Goal: Task Accomplishment & Management: Complete application form

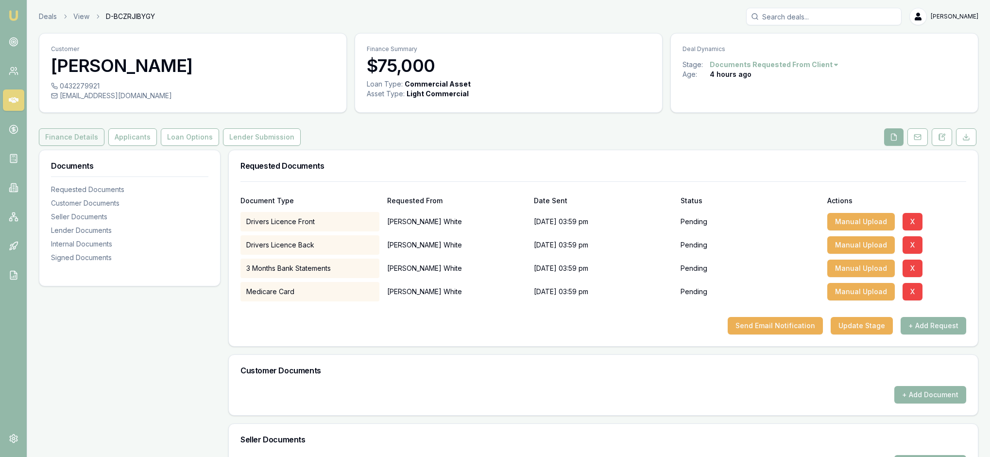
click at [91, 146] on button "Finance Details" at bounding box center [72, 136] width 66 height 17
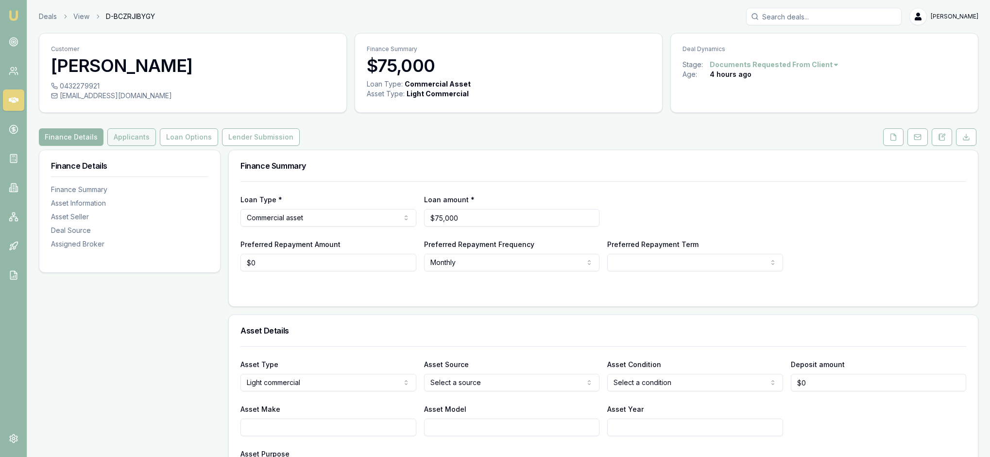
click at [156, 146] on button "Applicants" at bounding box center [131, 136] width 49 height 17
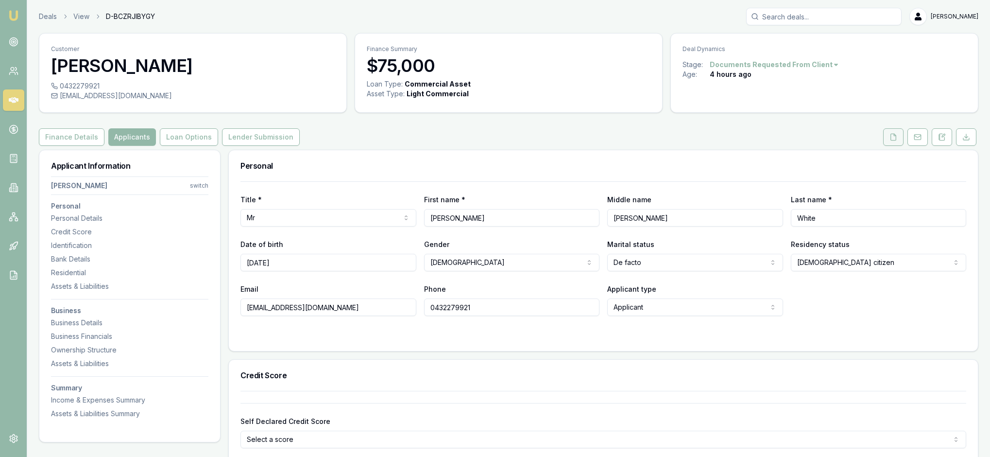
click at [889, 141] on icon at bounding box center [893, 137] width 8 height 8
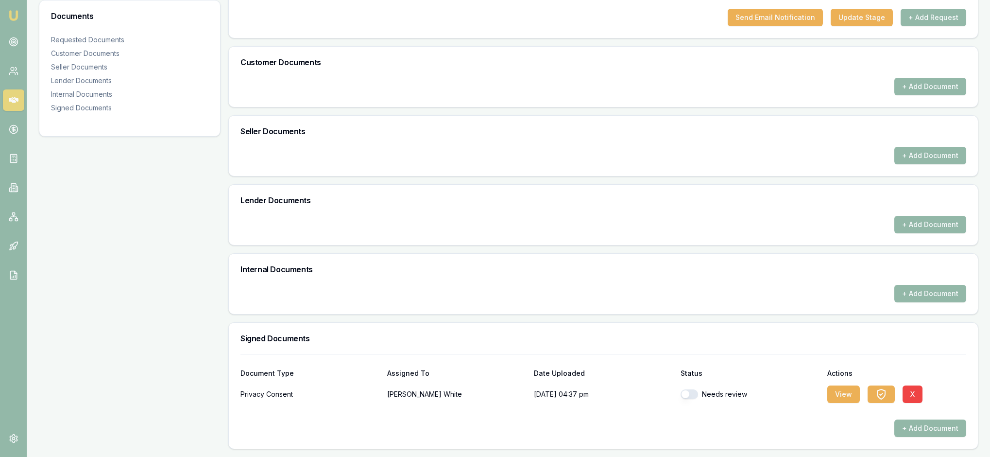
scroll to position [411, 0]
click at [844, 386] on button "View" at bounding box center [843, 393] width 33 height 17
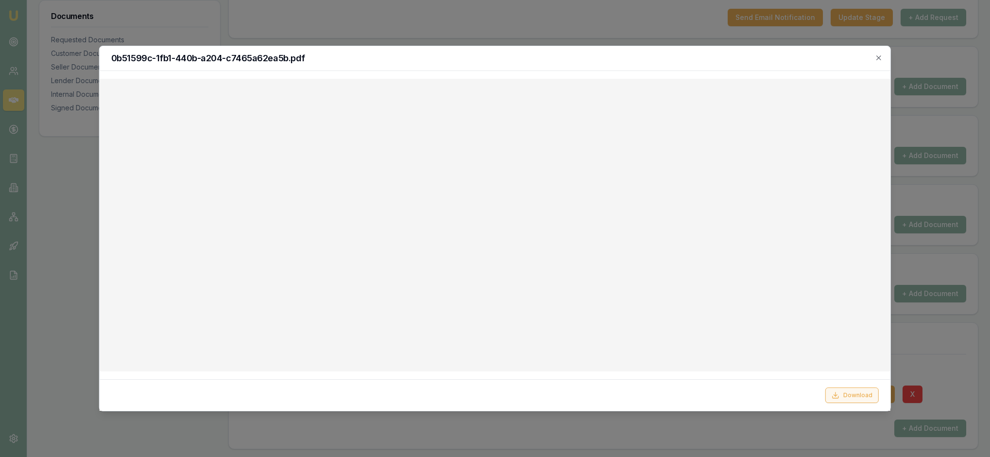
click at [849, 395] on button "Download" at bounding box center [851, 395] width 53 height 16
click at [877, 54] on div "0b51599c-1fb1-440b-a204-c7465a62ea5b.pdf" at bounding box center [495, 58] width 791 height 25
click at [876, 56] on icon "button" at bounding box center [879, 58] width 8 height 8
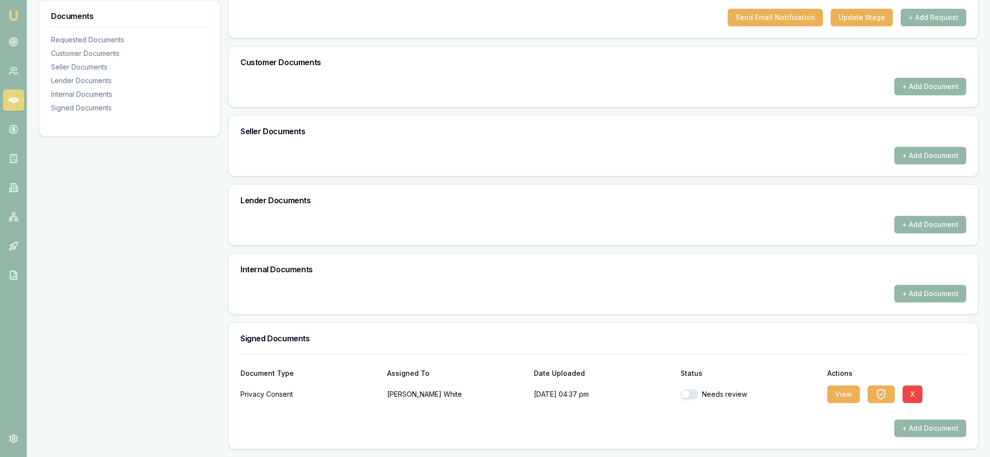
click at [175, 283] on div "Documents Requested Documents Customer Documents Seller Documents Lender Docume…" at bounding box center [130, 145] width 182 height 607
click at [693, 389] on button "button" at bounding box center [689, 394] width 17 height 10
checkbox input "true"
click at [134, 297] on div "Documents Requested Documents Customer Documents Seller Documents Lender Docume…" at bounding box center [130, 145] width 182 height 607
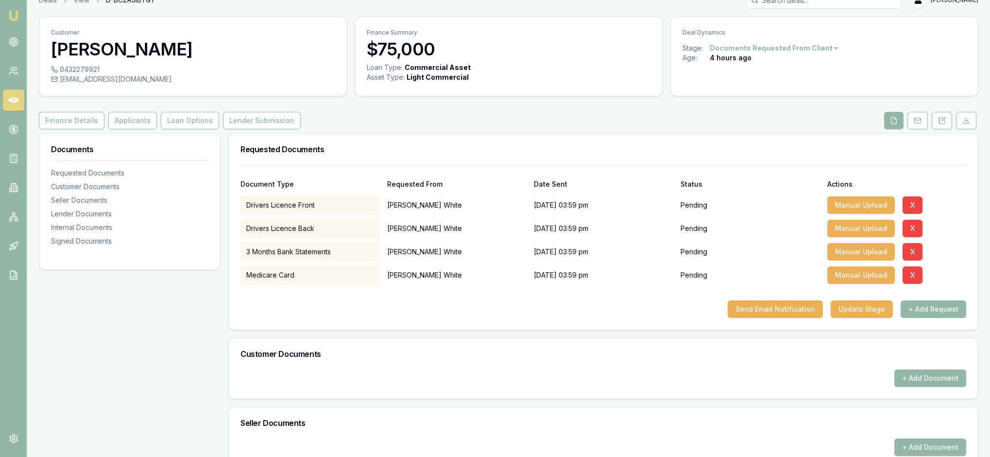
scroll to position [8, 0]
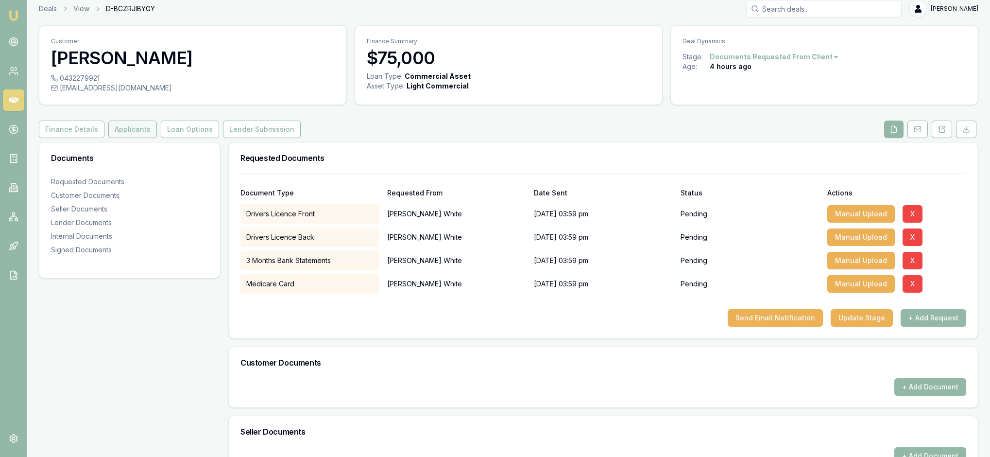
click at [157, 138] on button "Applicants" at bounding box center [132, 128] width 49 height 17
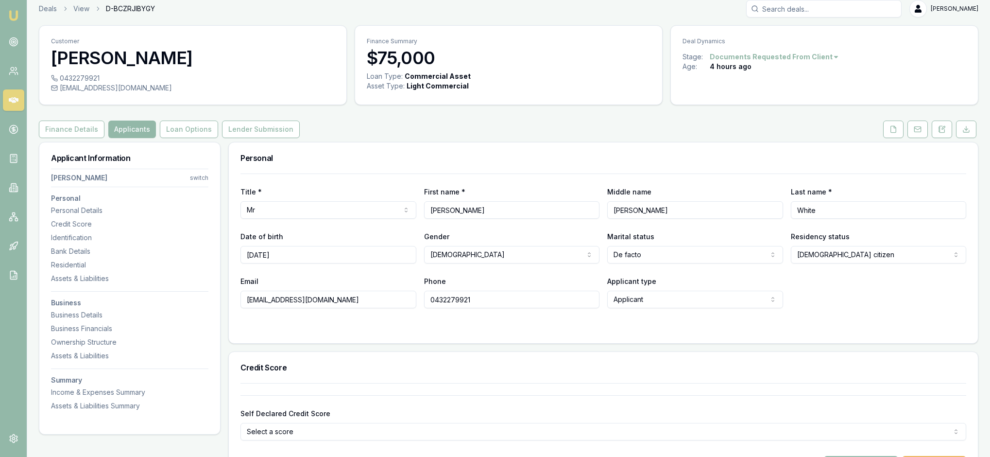
click at [710, 138] on div "Finance Details Applicants Loan Options Lender Submission" at bounding box center [509, 128] width 940 height 17
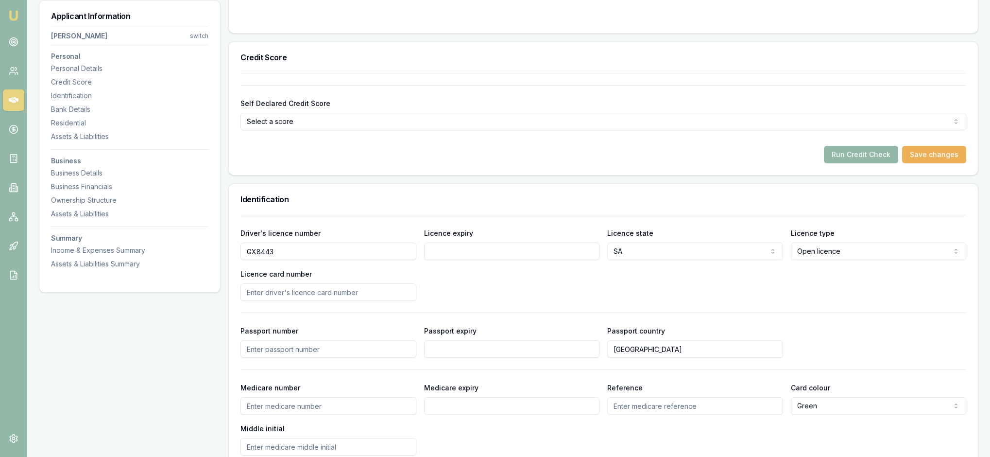
scroll to position [323, 0]
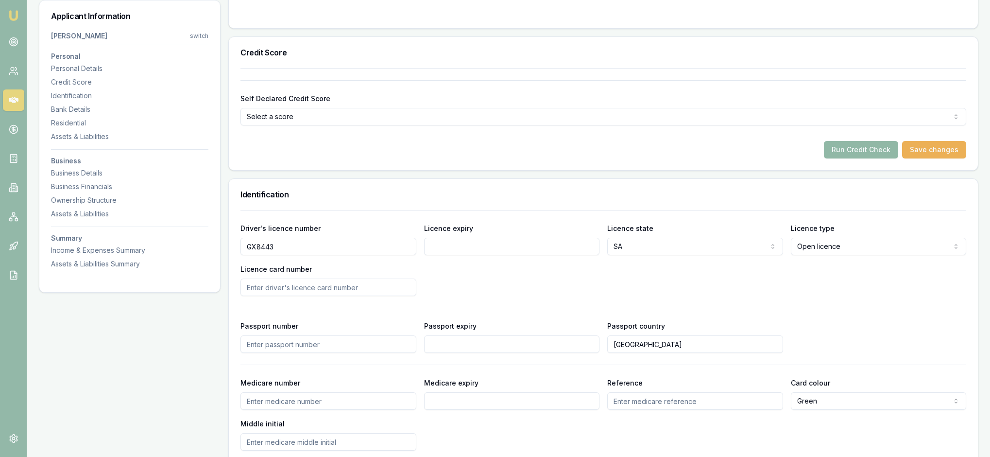
click at [837, 158] on button "Run Credit Check" at bounding box center [861, 149] width 74 height 17
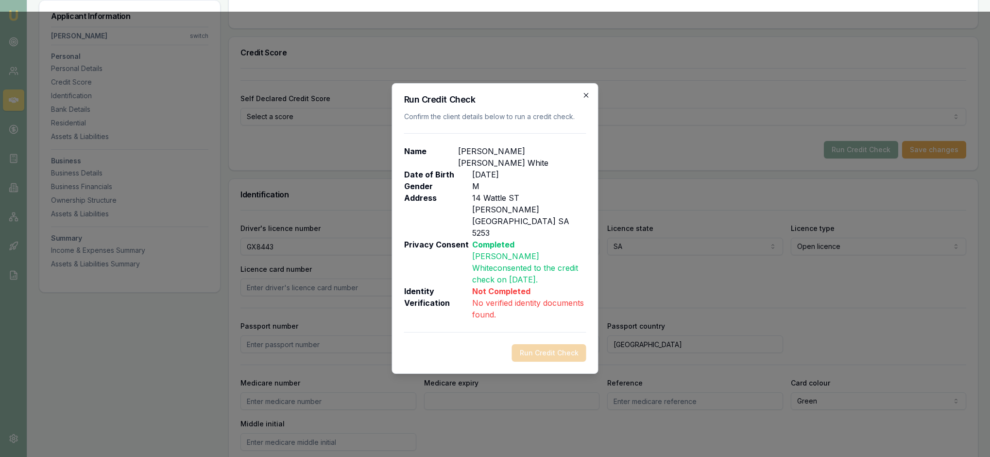
click at [586, 94] on icon "button" at bounding box center [586, 95] width 8 height 8
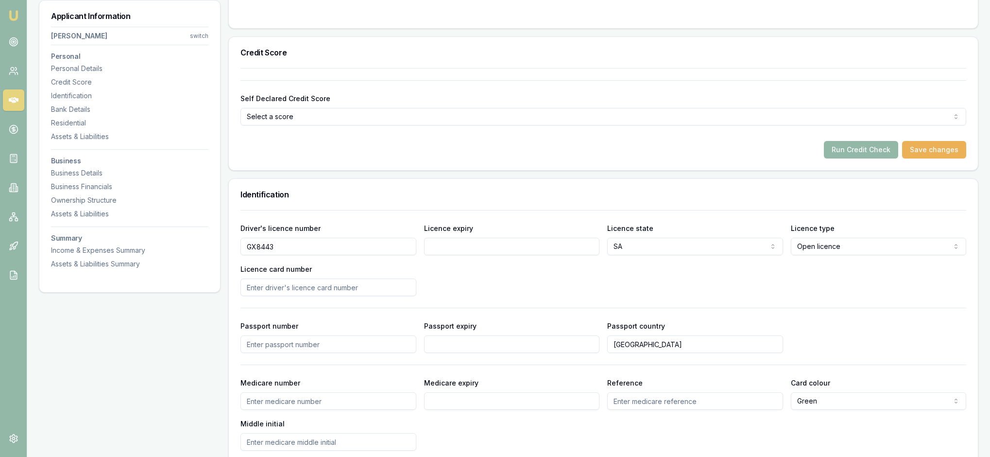
click at [873, 296] on div "Driver's licence number GX8443 Licence expiry Licence state SA NSW VIC QLD SA W…" at bounding box center [603, 259] width 726 height 74
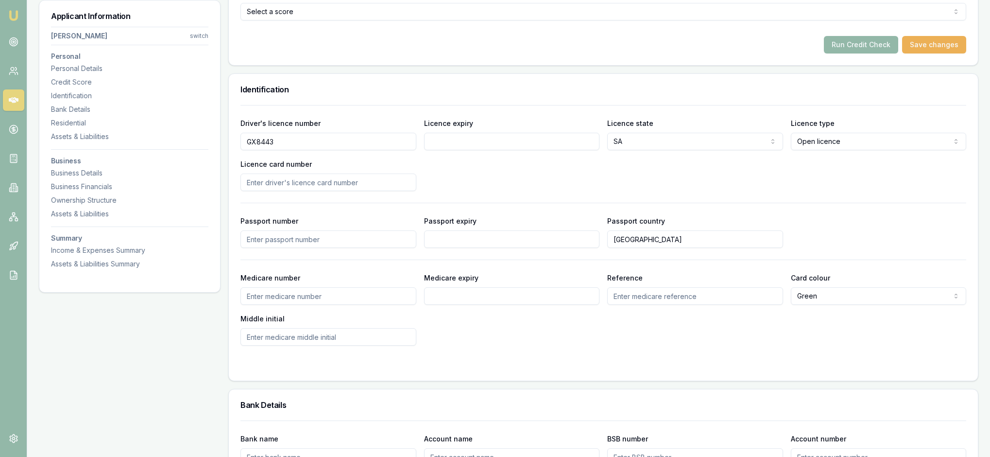
scroll to position [444, 0]
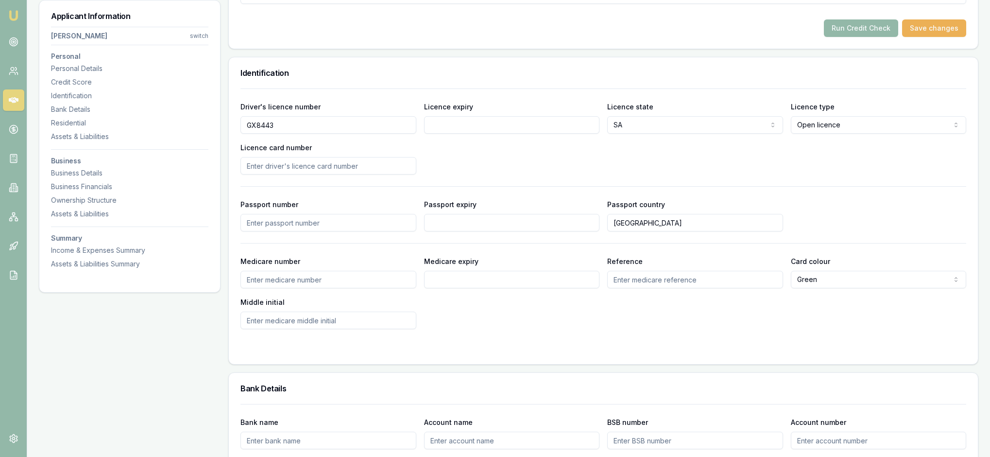
click at [465, 134] on input "Licence expiry" at bounding box center [512, 124] width 176 height 17
type input "30/06/2026"
click at [608, 174] on div "Driver's licence number GX8443 Licence expiry 30/06/2026 Licence state SA NSW V…" at bounding box center [603, 138] width 726 height 74
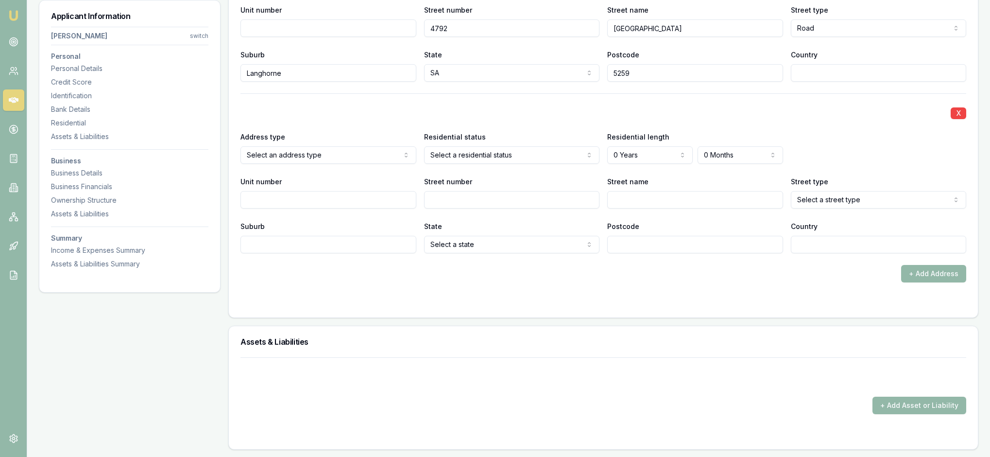
scroll to position [1230, 0]
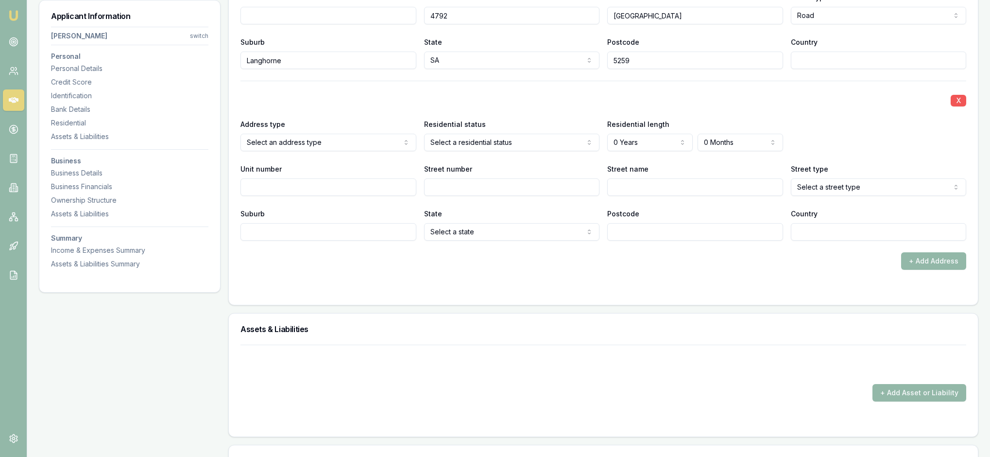
click at [953, 106] on button "X" at bounding box center [959, 101] width 16 height 12
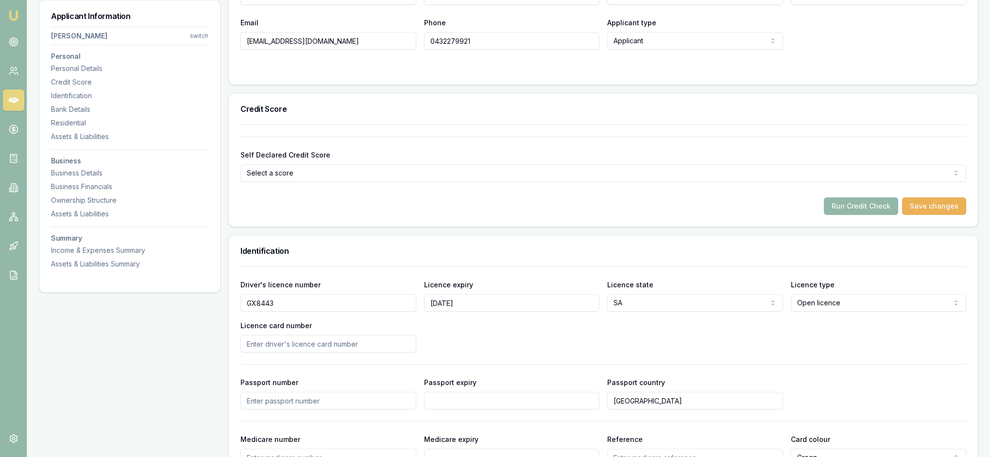
scroll to position [267, 0]
click at [837, 214] on button "Run Credit Check" at bounding box center [861, 204] width 74 height 17
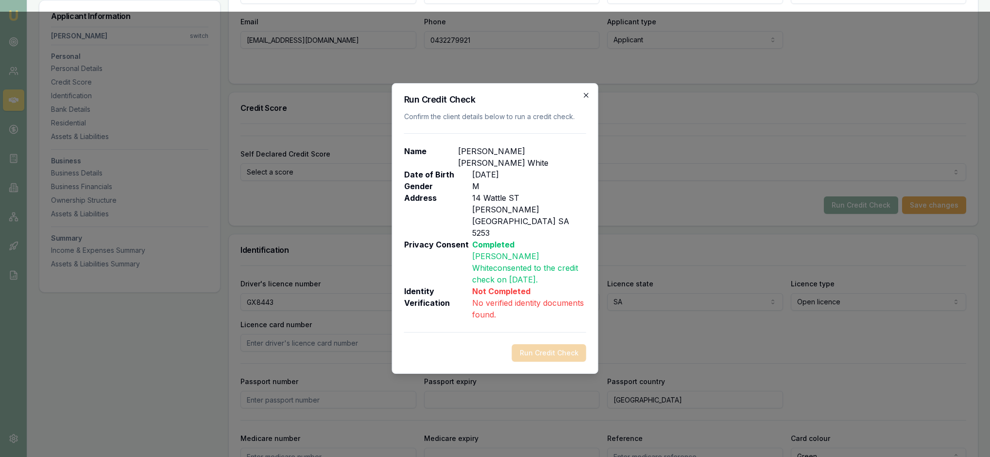
click at [584, 95] on icon "button" at bounding box center [586, 95] width 8 height 8
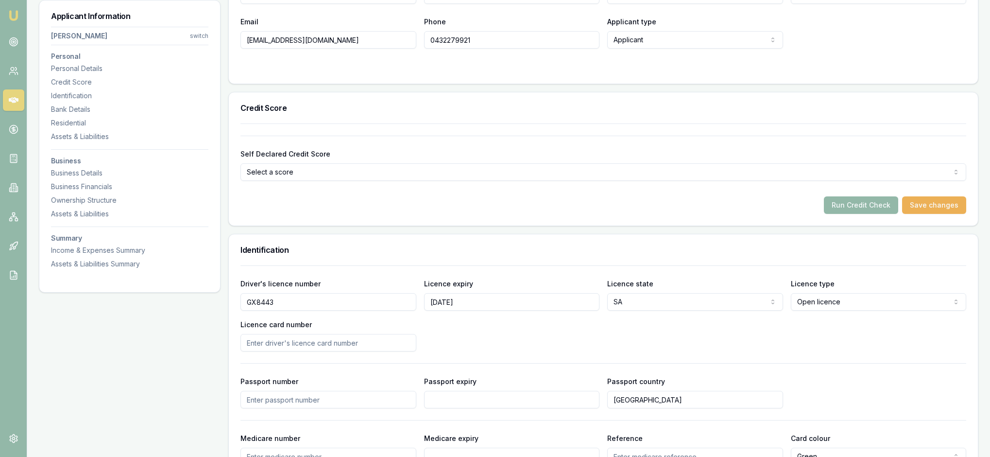
click at [814, 123] on div "Credit Score" at bounding box center [603, 107] width 749 height 31
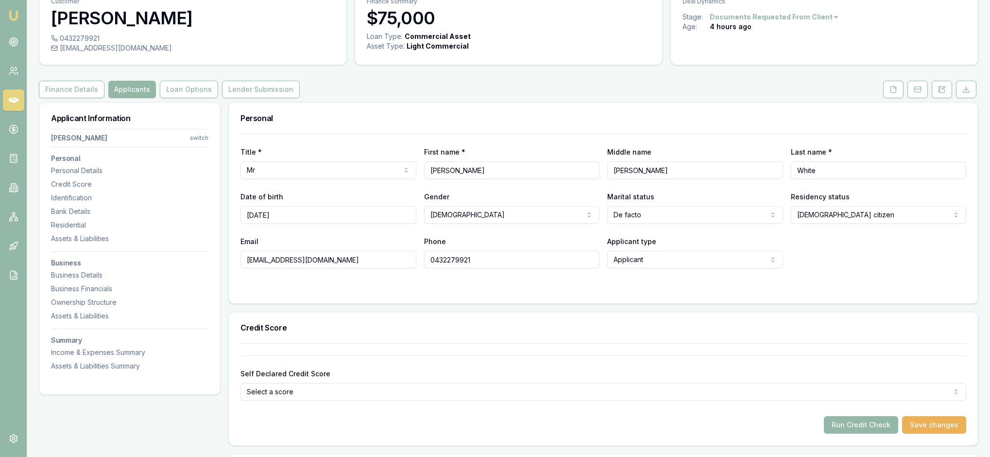
scroll to position [44, 0]
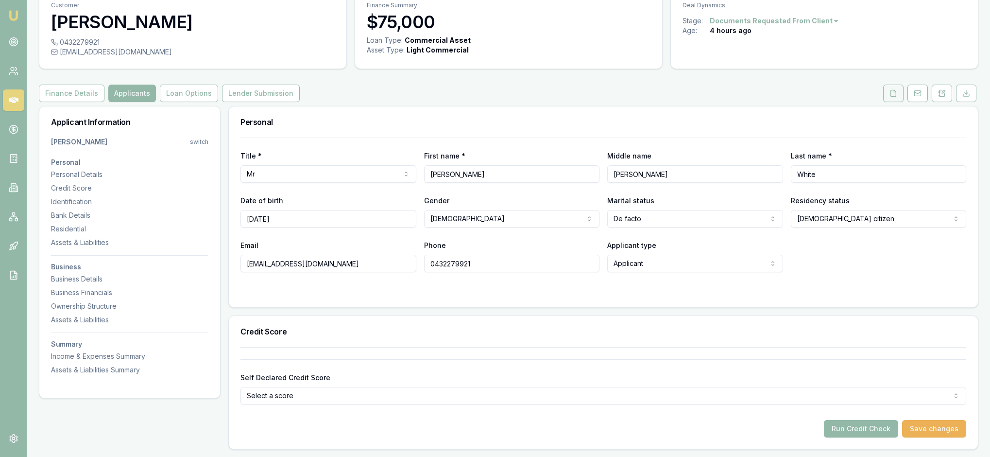
click at [889, 97] on icon at bounding box center [893, 93] width 8 height 8
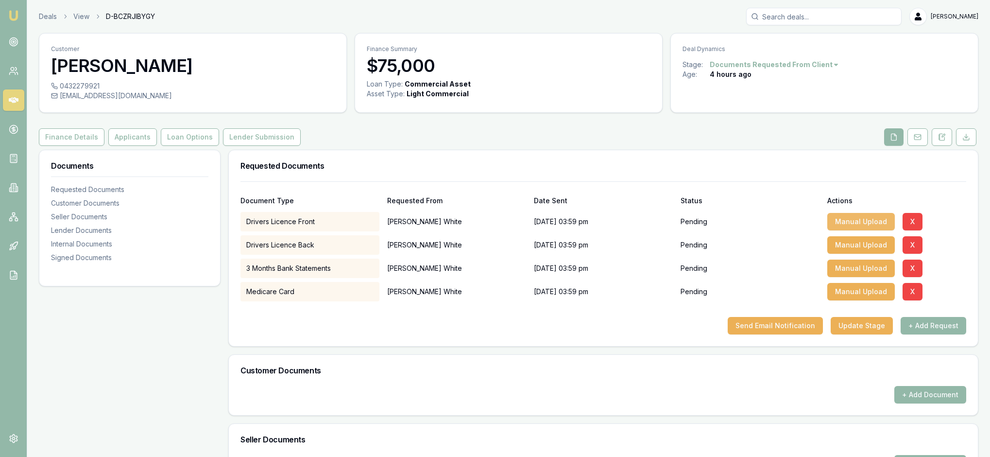
click at [860, 230] on button "Manual Upload" at bounding box center [861, 221] width 68 height 17
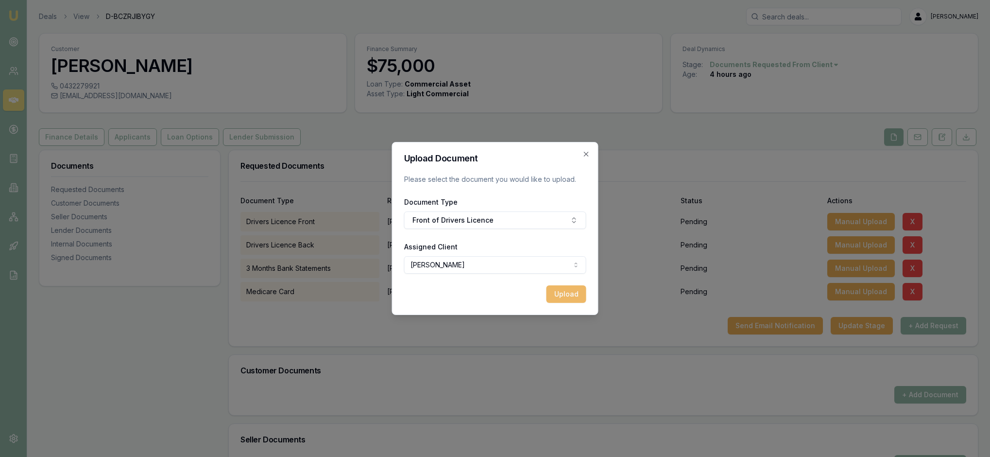
click at [563, 303] on button "Upload" at bounding box center [567, 293] width 40 height 17
click at [554, 303] on div "Uploading..." at bounding box center [495, 293] width 182 height 17
click at [584, 150] on icon "button" at bounding box center [586, 154] width 8 height 8
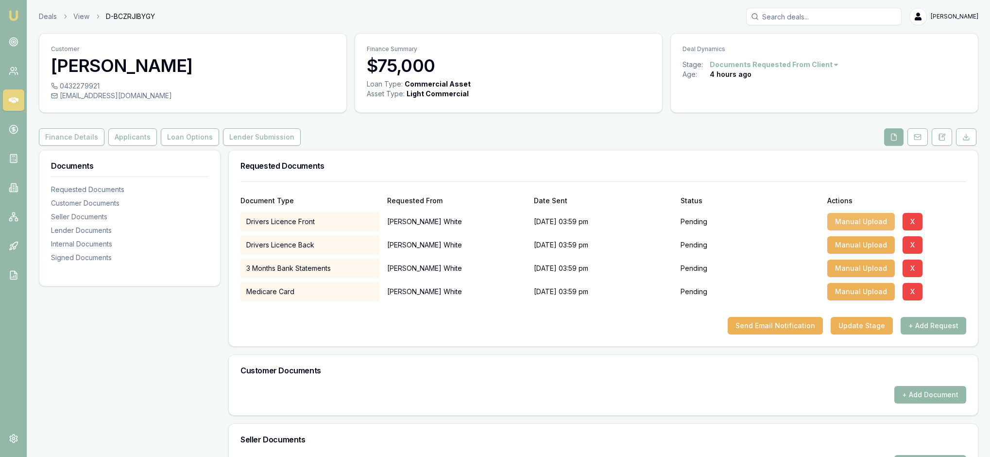
click at [856, 230] on button "Manual Upload" at bounding box center [861, 221] width 68 height 17
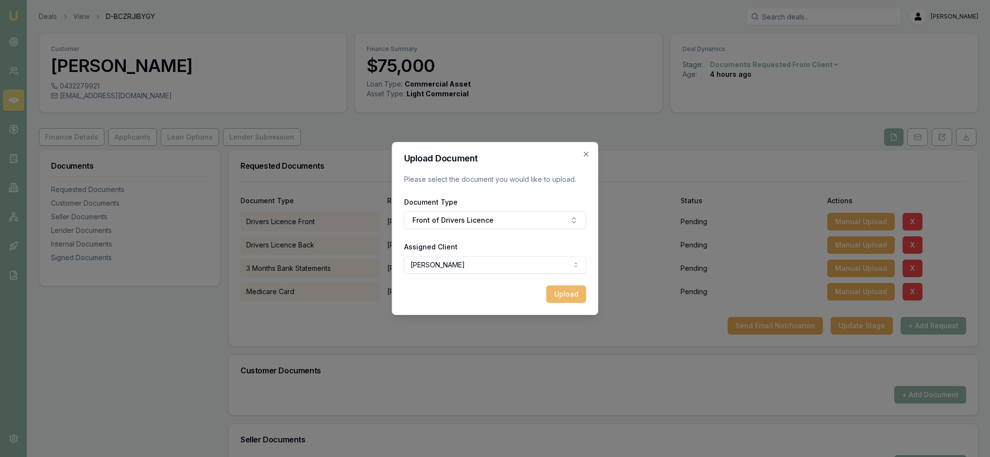
click at [564, 303] on button "Upload" at bounding box center [567, 293] width 40 height 17
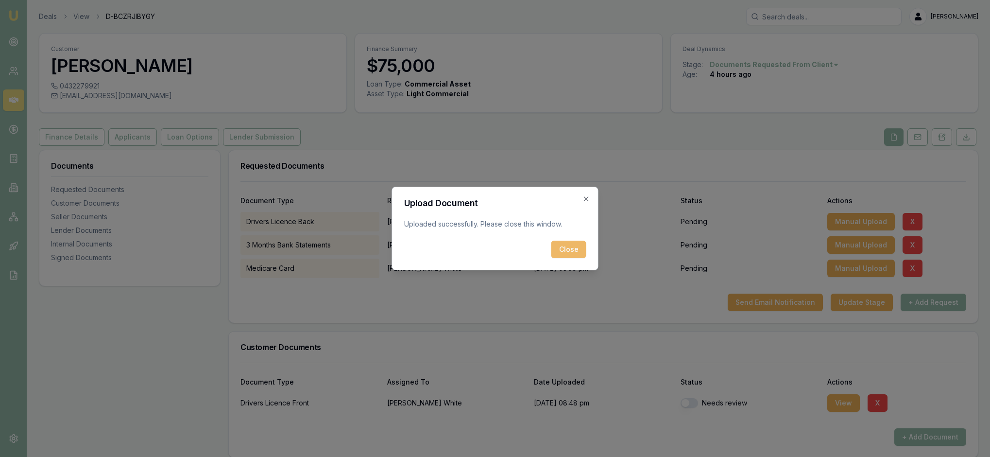
click at [566, 254] on button "Close" at bounding box center [568, 248] width 35 height 17
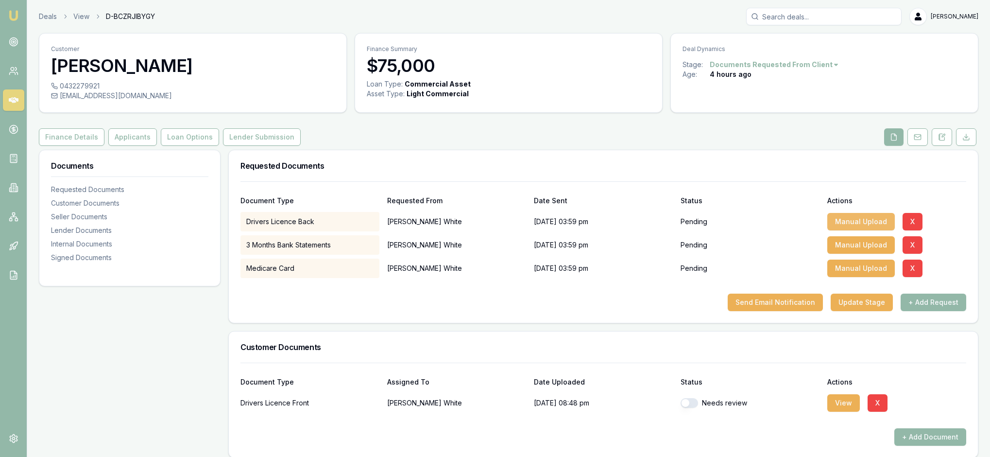
click at [860, 230] on button "Manual Upload" at bounding box center [861, 221] width 68 height 17
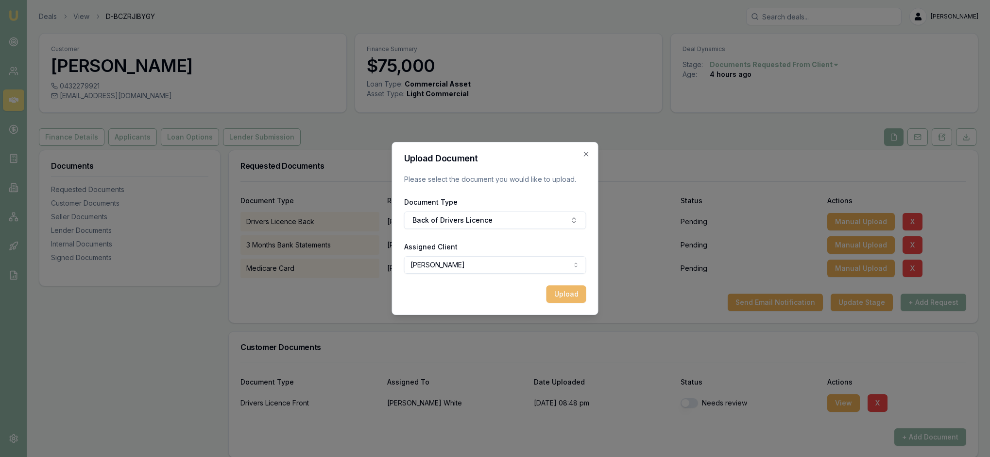
click at [566, 303] on button "Upload" at bounding box center [567, 293] width 40 height 17
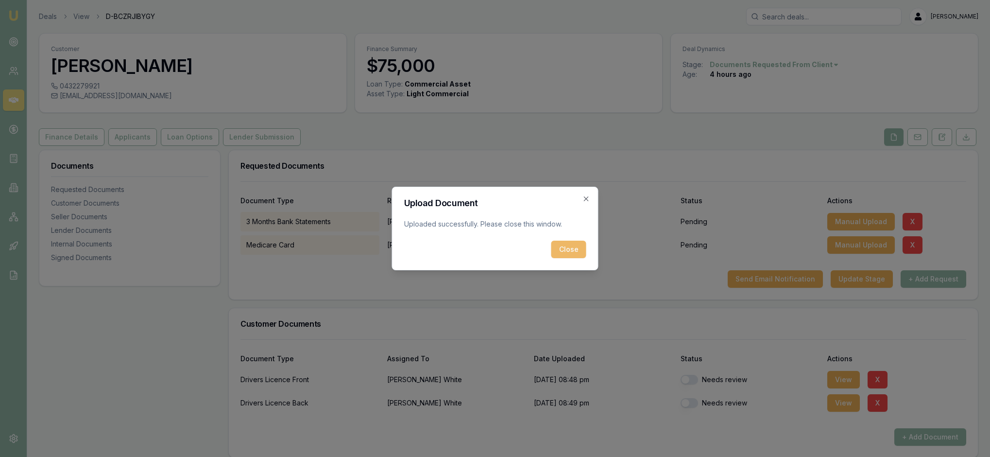
click at [567, 248] on button "Close" at bounding box center [568, 248] width 35 height 17
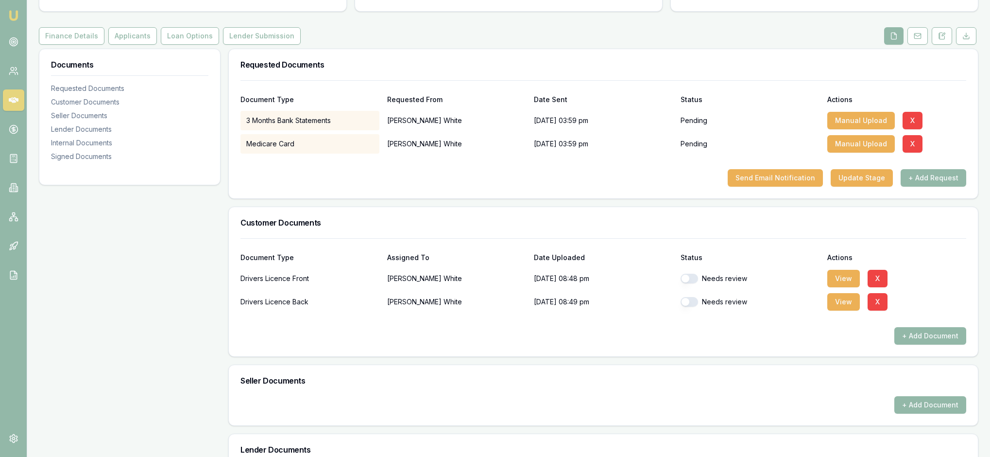
scroll to position [117, 0]
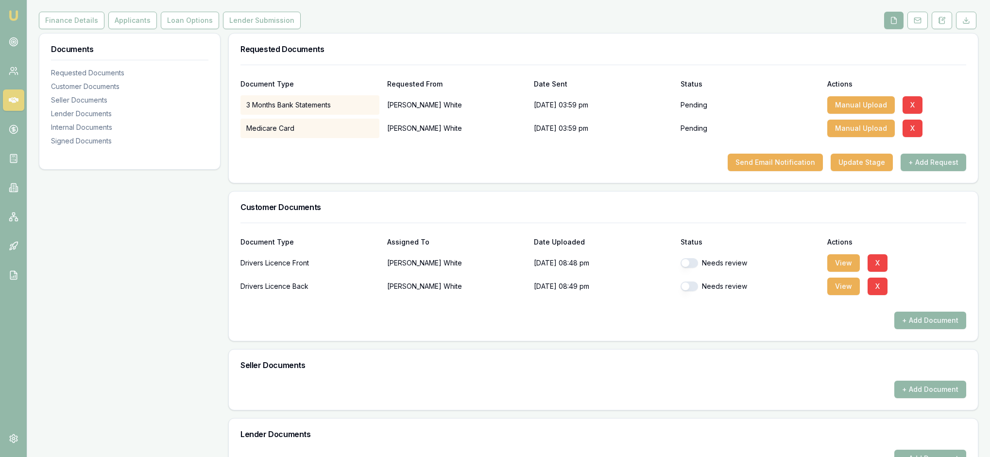
click at [691, 268] on button "button" at bounding box center [689, 263] width 17 height 10
checkbox input "true"
click at [695, 291] on button "button" at bounding box center [689, 286] width 17 height 10
checkbox input "true"
click at [662, 222] on div "Customer Documents" at bounding box center [603, 206] width 749 height 31
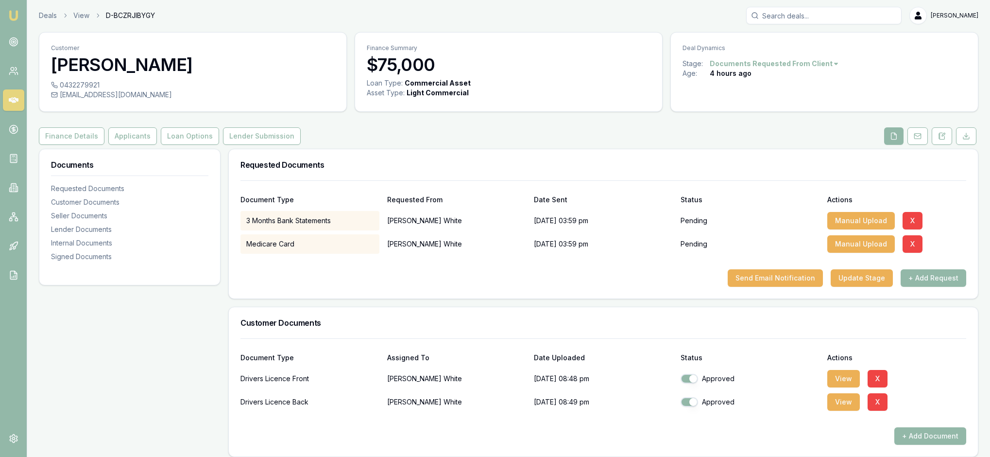
scroll to position [0, 0]
click at [157, 146] on button "Applicants" at bounding box center [132, 136] width 49 height 17
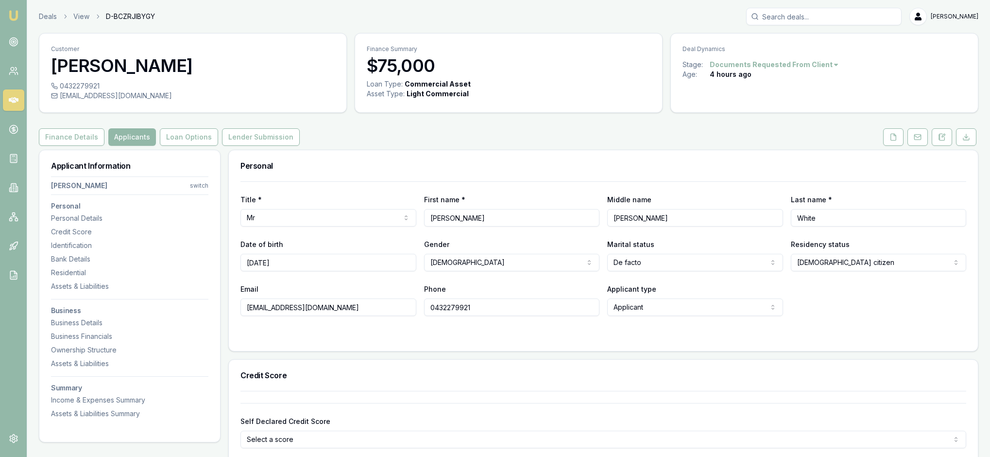
click at [830, 351] on div "Title * Mr Mr Mrs Miss Ms Dr Prof First name * Keelan Middle name Luke Last nam…" at bounding box center [603, 266] width 749 height 170
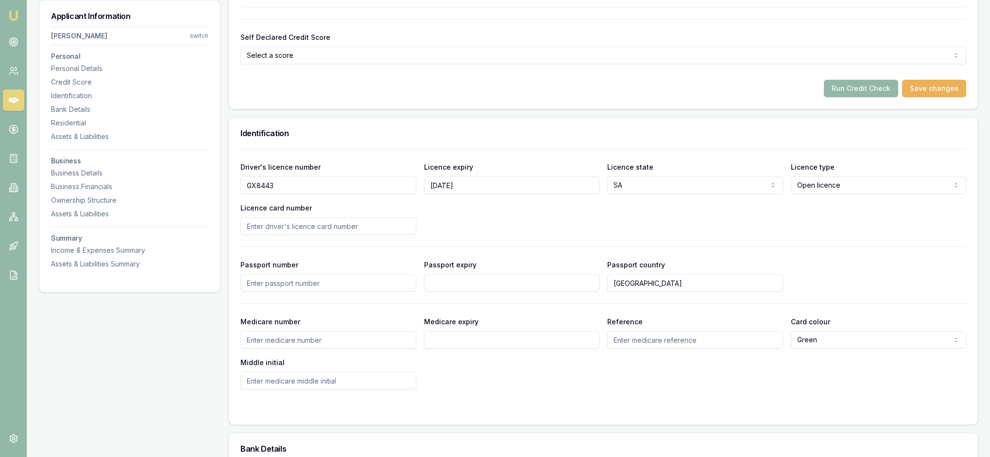
scroll to position [373, 0]
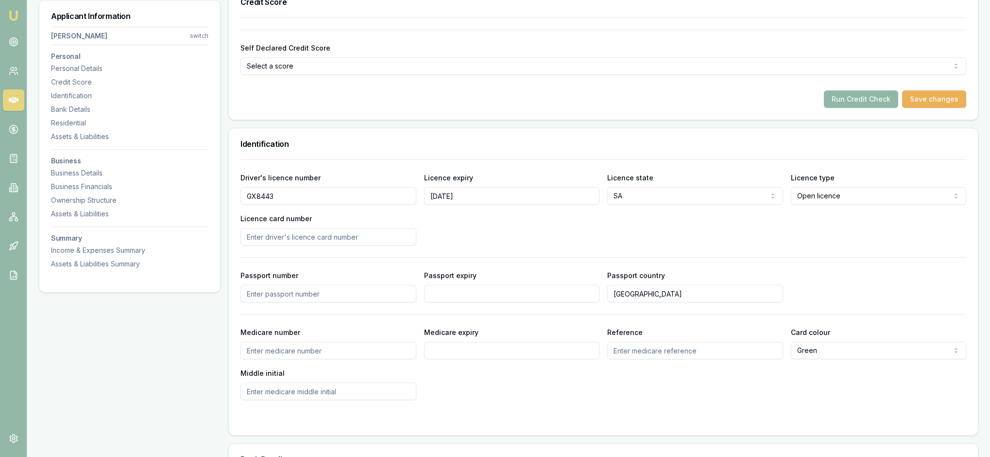
click at [849, 108] on button "Run Credit Check" at bounding box center [861, 98] width 74 height 17
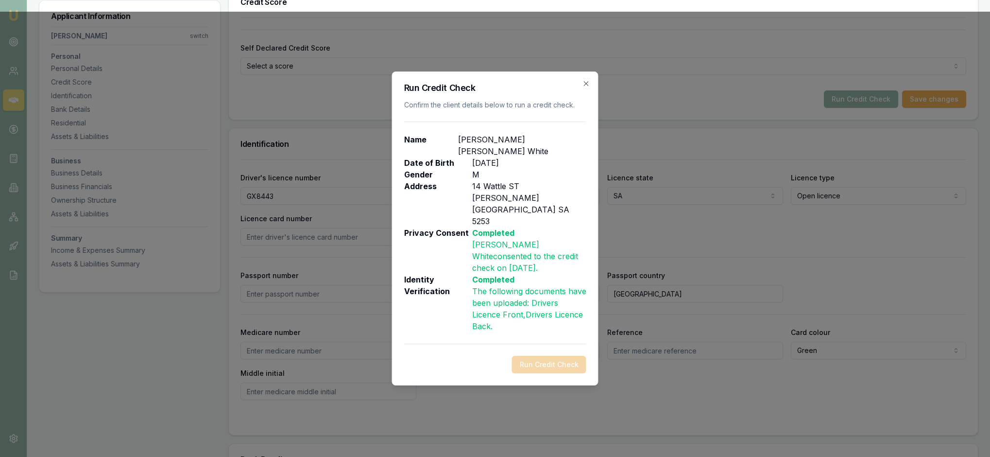
click at [544, 363] on div "Run Credit Check" at bounding box center [495, 364] width 182 height 17
click at [585, 82] on icon "button" at bounding box center [586, 84] width 8 height 8
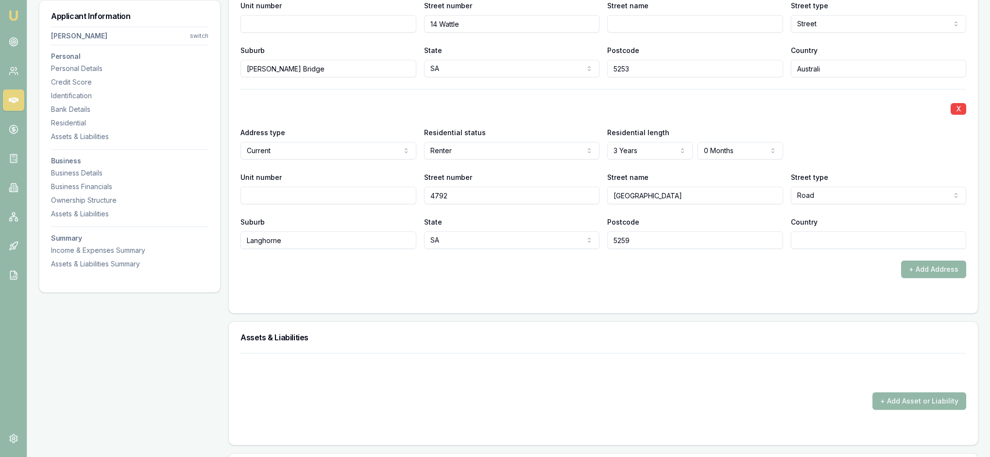
scroll to position [1052, 0]
type input "Wattle"
drag, startPoint x: 485, startPoint y: 154, endPoint x: 447, endPoint y: 152, distance: 38.0
type input "14"
click at [385, 75] on div "Suburb Murray Bridge" at bounding box center [328, 58] width 176 height 33
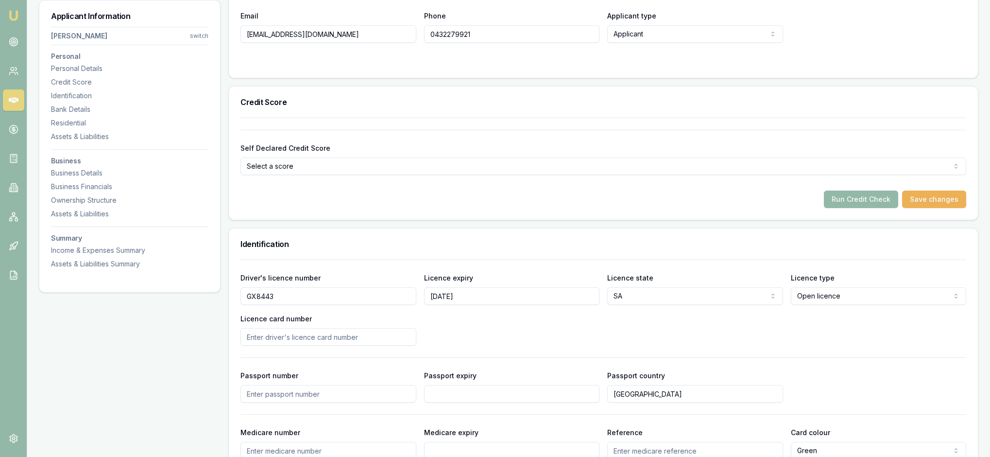
scroll to position [284, 0]
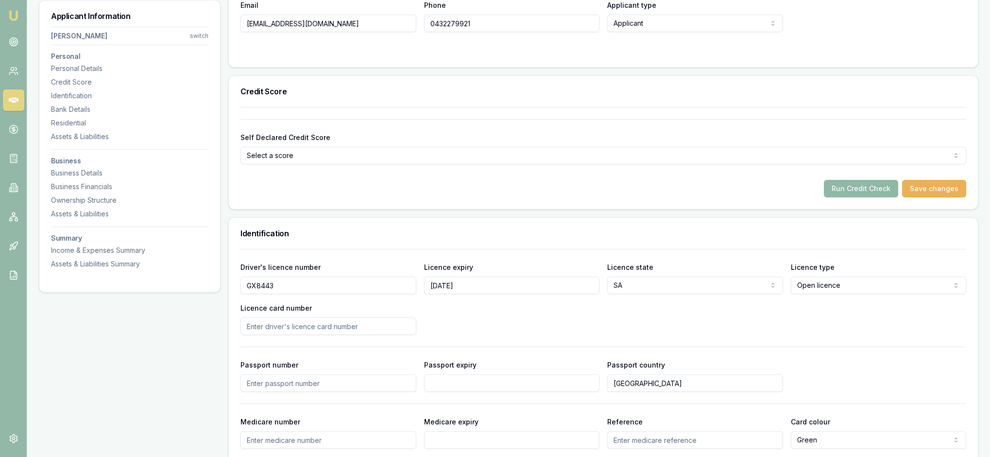
click at [836, 197] on button "Run Credit Check" at bounding box center [861, 188] width 74 height 17
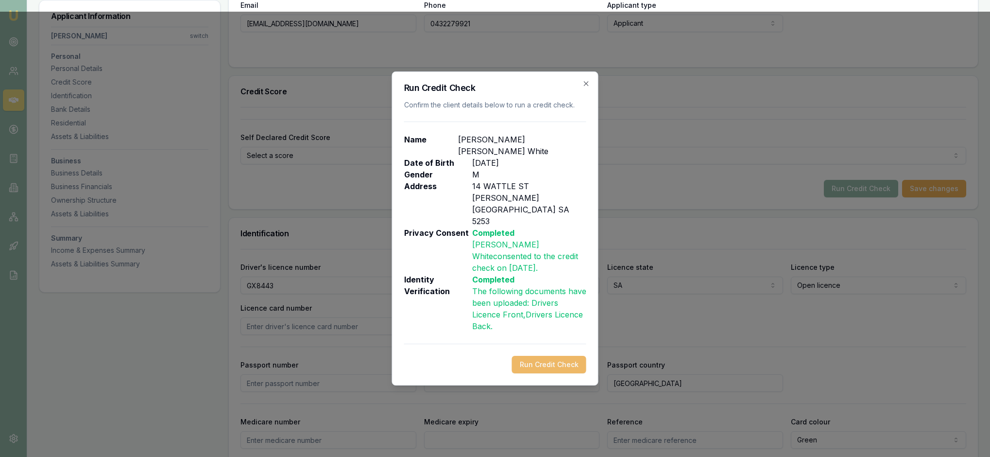
click at [536, 359] on button "Run Credit Check" at bounding box center [549, 364] width 74 height 17
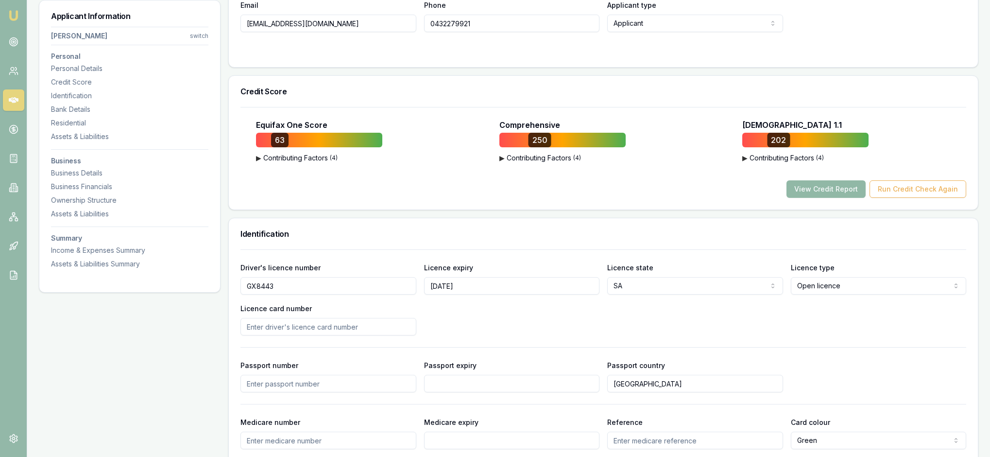
click at [789, 198] on button "View Credit Report" at bounding box center [825, 188] width 79 height 17
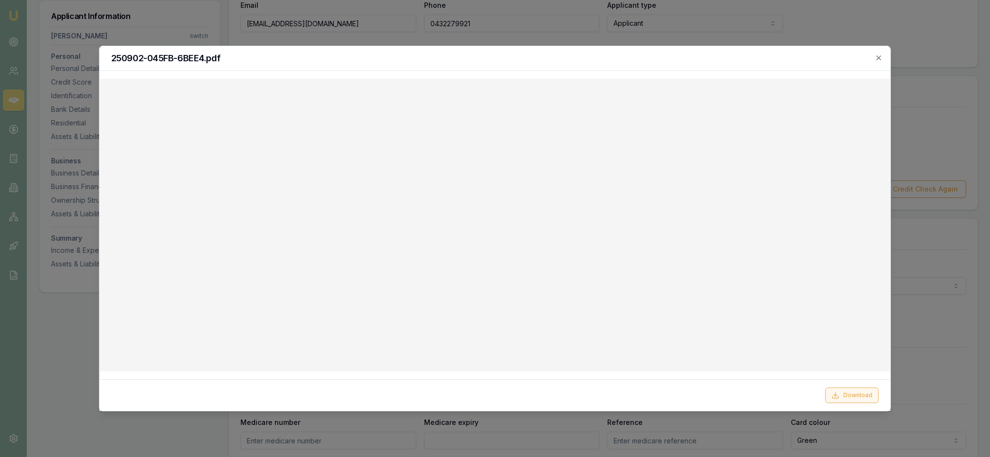
click at [849, 391] on button "Download" at bounding box center [851, 395] width 53 height 16
click at [878, 58] on icon "button" at bounding box center [878, 57] width 4 height 4
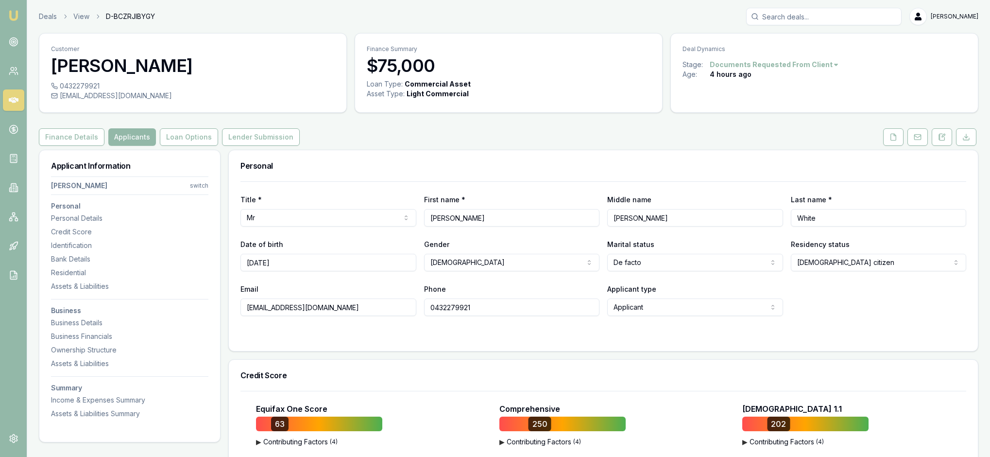
scroll to position [0, 0]
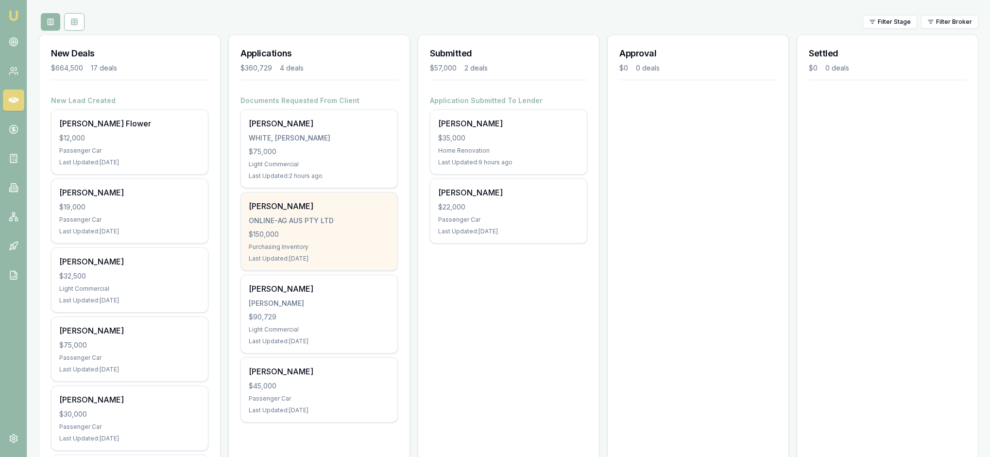
click at [324, 225] on div "ONLINE-AG AUS PTY LTD" at bounding box center [319, 221] width 141 height 10
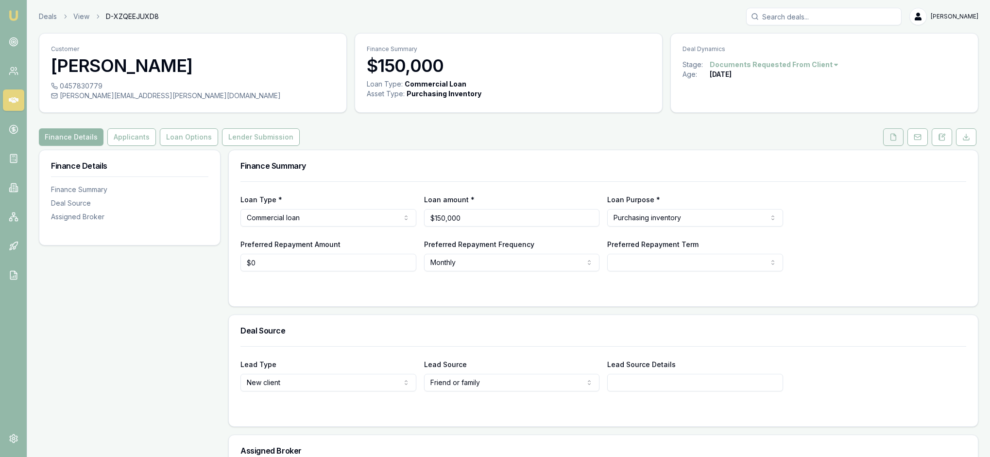
click at [889, 141] on icon at bounding box center [893, 137] width 8 height 8
